Goal: Task Accomplishment & Management: Manage account settings

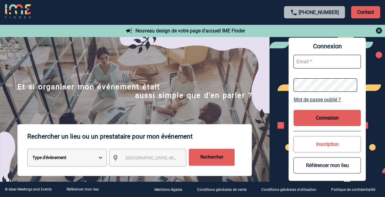
click at [299, 61] on input "text" at bounding box center [327, 62] width 67 height 14
type input "marie-elisabeth.montbarbon@capgemini.com"
click at [318, 100] on link "Mot de passe oublié ?" at bounding box center [327, 100] width 67 height 6
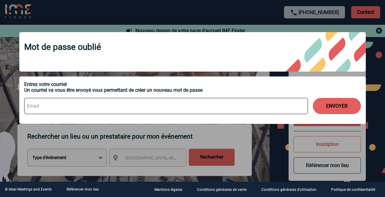
click at [53, 105] on input at bounding box center [166, 106] width 284 height 16
type input "marie-elisabeth.montbarbon@capgemini.com"
click at [335, 106] on button "ENVOYER" at bounding box center [337, 106] width 48 height 16
click at [333, 109] on button "ENVOYER" at bounding box center [337, 106] width 48 height 16
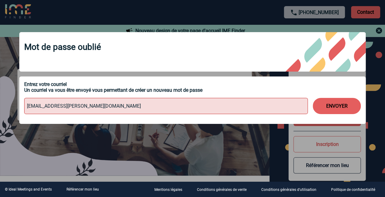
scroll to position [61, 0]
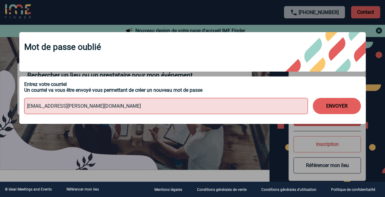
click at [341, 108] on button "ENVOYER" at bounding box center [337, 106] width 48 height 16
click at [100, 109] on input "marie-elisabeth.montbarbon@capgemini.com" at bounding box center [166, 106] width 284 height 16
click at [327, 110] on button "ENVOYER" at bounding box center [337, 106] width 48 height 16
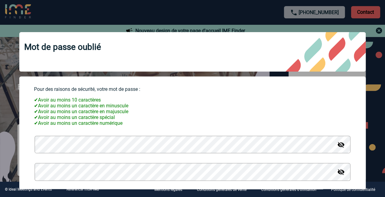
click at [337, 148] on img at bounding box center [340, 144] width 7 height 7
click at [33, 150] on form "Pour des raisons de sécurité, votre mot de passe : ✔ Avoir au moins 10 caractèr…" at bounding box center [192, 146] width 337 height 121
click at [337, 148] on img at bounding box center [340, 144] width 7 height 7
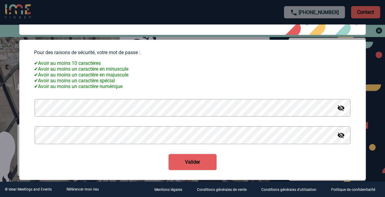
click at [195, 166] on button "Valider" at bounding box center [193, 162] width 48 height 16
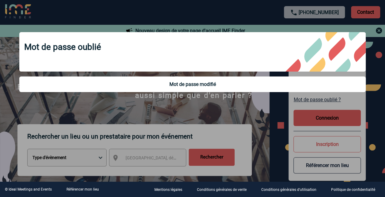
scroll to position [0, 0]
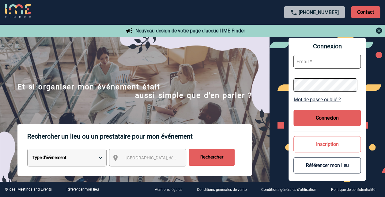
click at [303, 62] on input "text" at bounding box center [327, 62] width 67 height 14
type input "marie-elisabeth.montbarbon@capgemini.com"
click at [327, 116] on button "Connexion" at bounding box center [327, 118] width 67 height 16
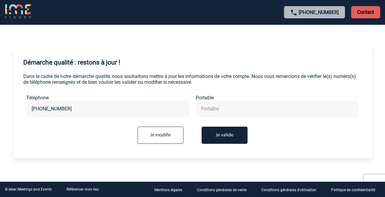
click at [228, 136] on button "Je valide" at bounding box center [225, 135] width 46 height 17
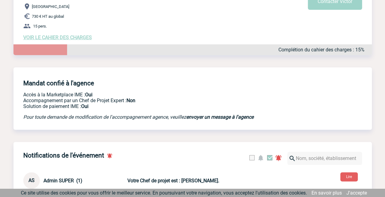
scroll to position [61, 0]
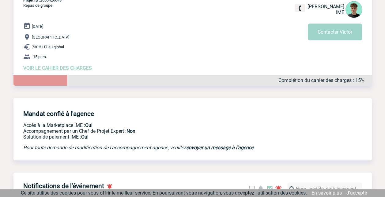
click at [50, 70] on span "VOIR LE CAHIER DES CHARGES" at bounding box center [57, 68] width 69 height 6
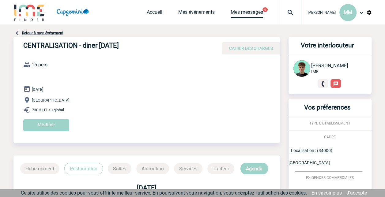
click at [231, 10] on link "Mes messages" at bounding box center [247, 13] width 32 height 9
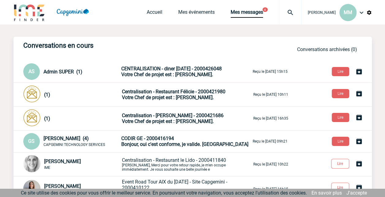
click at [362, 13] on img at bounding box center [361, 12] width 7 height 7
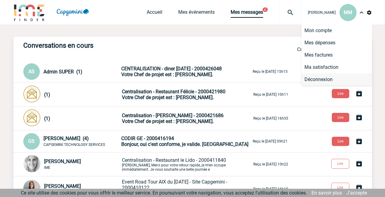
click at [321, 80] on li "Déconnexion" at bounding box center [337, 80] width 71 height 12
